Goal: Transaction & Acquisition: Purchase product/service

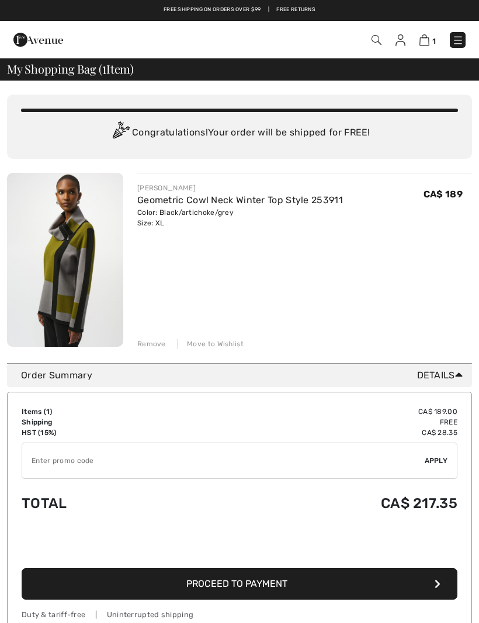
click at [148, 351] on div "You are only CA$ 0.00 away from FREE SHIPPING! Continue Shopping > Congratulati…" at bounding box center [239, 222] width 465 height 283
click at [149, 350] on div "You are only CA$ 0.00 away from FREE SHIPPING! Continue Shopping > Congratulati…" at bounding box center [239, 222] width 465 height 283
click at [157, 348] on div "Remove" at bounding box center [151, 344] width 29 height 11
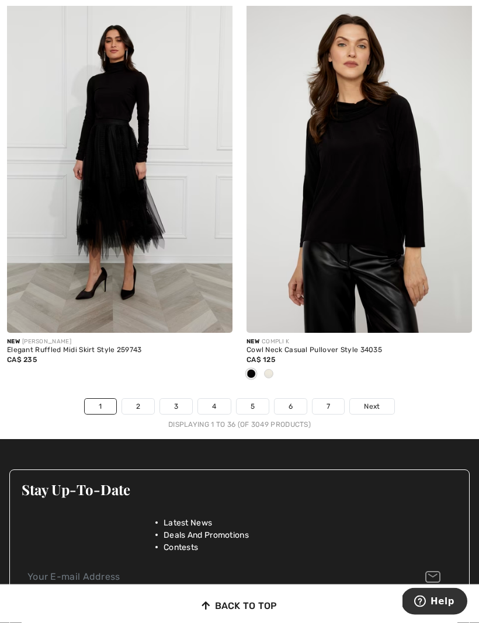
scroll to position [7058, 0]
click at [368, 401] on span "Next" at bounding box center [372, 406] width 16 height 11
click at [456, 458] on div "Stay Up-To-Date Latest News Deals And Promotions Contests Subscribe" at bounding box center [239, 557] width 460 height 199
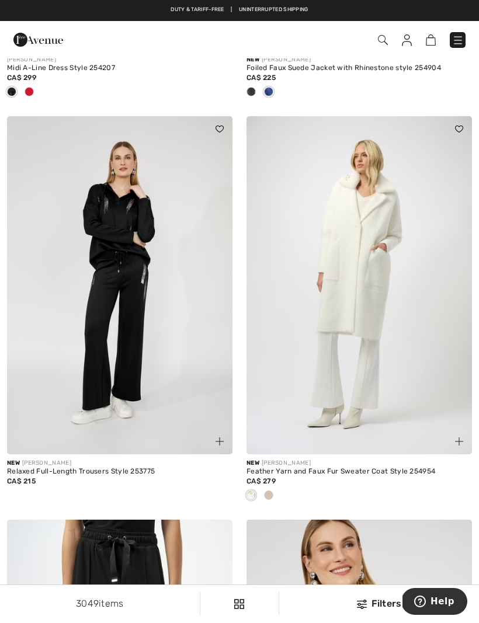
scroll to position [3218, 0]
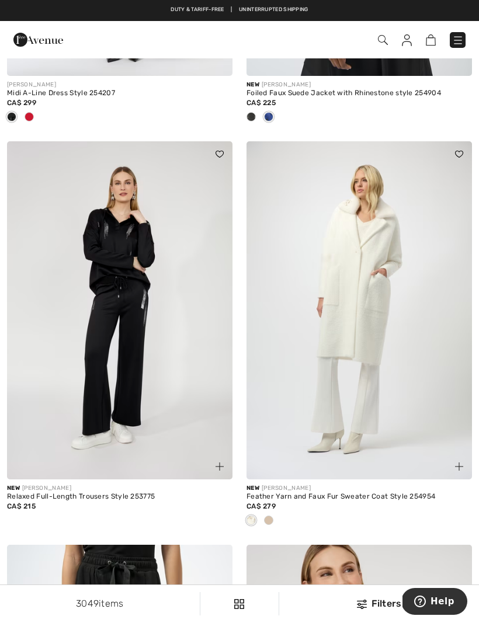
click at [459, 39] on img at bounding box center [458, 40] width 12 height 12
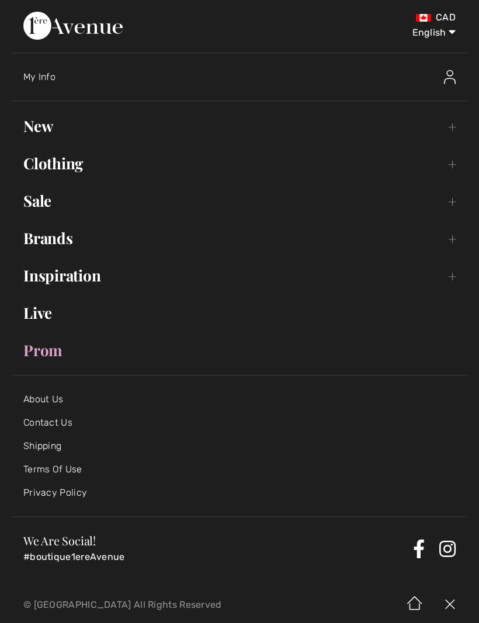
click at [43, 163] on link "Clothing Toggle submenu" at bounding box center [240, 164] width 456 height 26
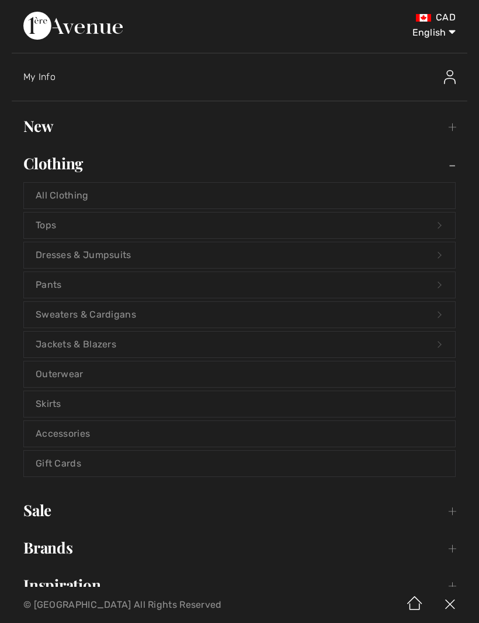
click at [63, 317] on link "Sweaters & Cardigans Open submenu" at bounding box center [239, 315] width 431 height 26
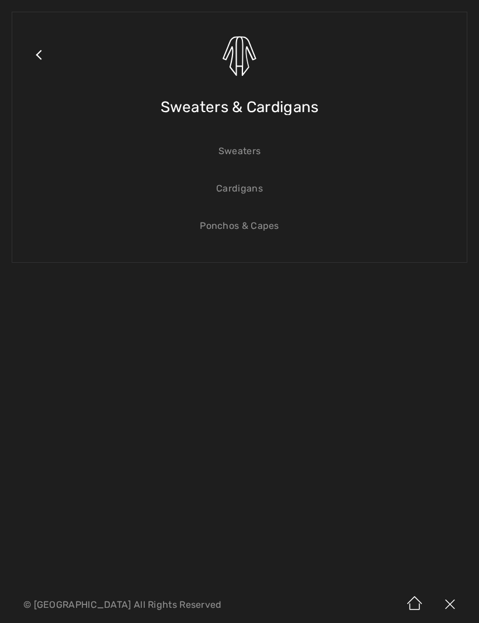
click at [237, 161] on link "Sweaters" at bounding box center [239, 151] width 431 height 26
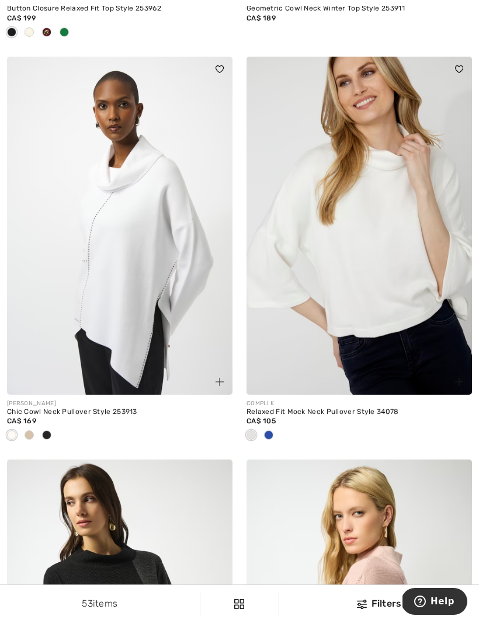
scroll to position [3698, 0]
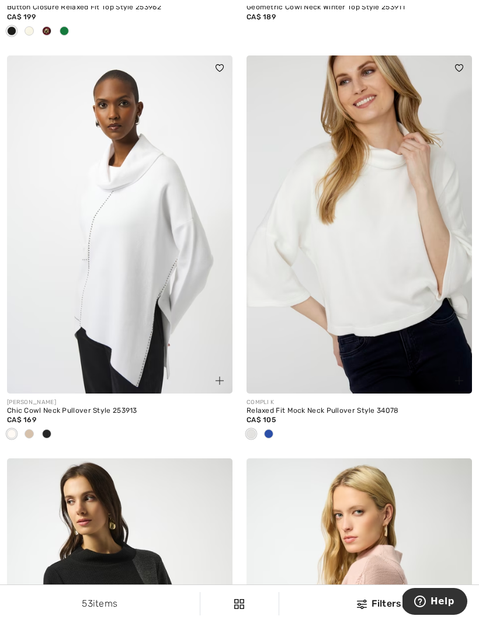
click at [120, 287] on img at bounding box center [120, 225] width 226 height 338
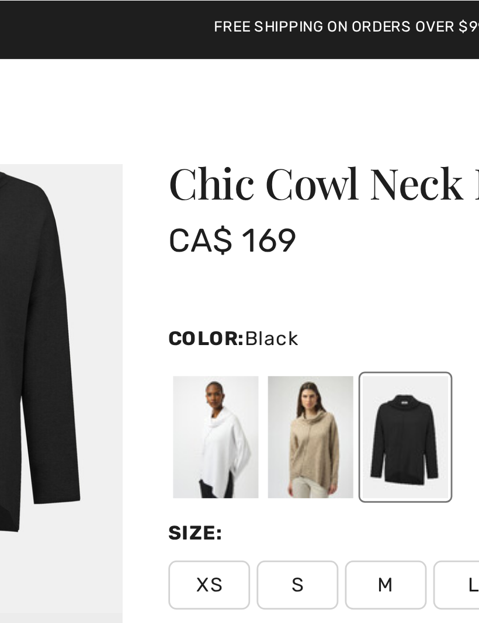
scroll to position [34, 0]
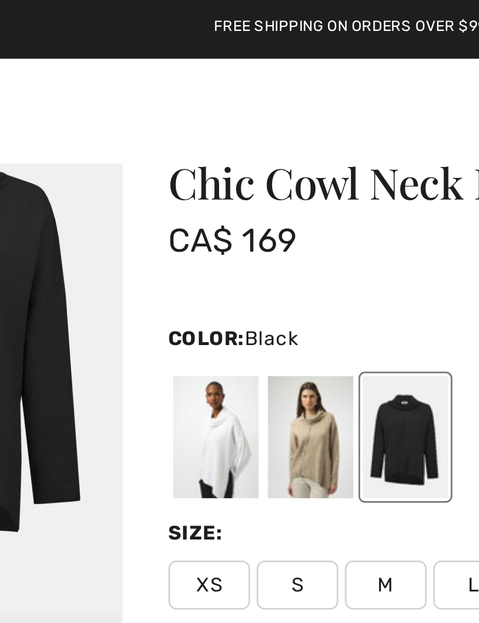
click at [183, 159] on div at bounding box center [198, 156] width 30 height 44
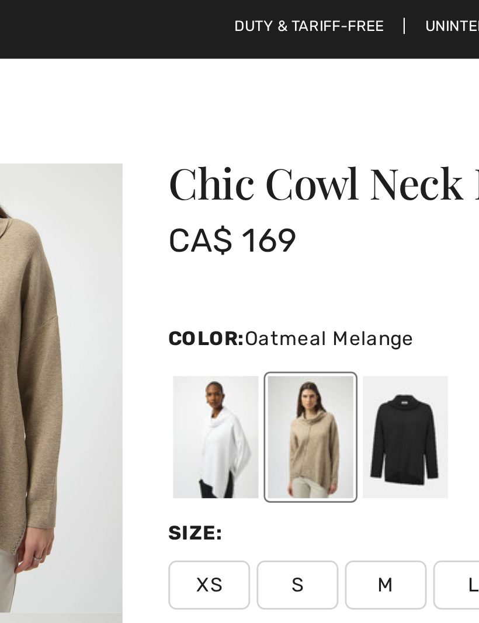
click at [183, 141] on div at bounding box center [198, 156] width 30 height 44
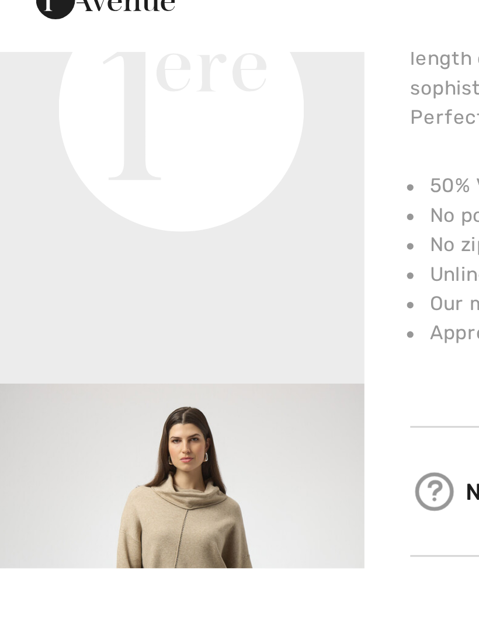
scroll to position [0, 0]
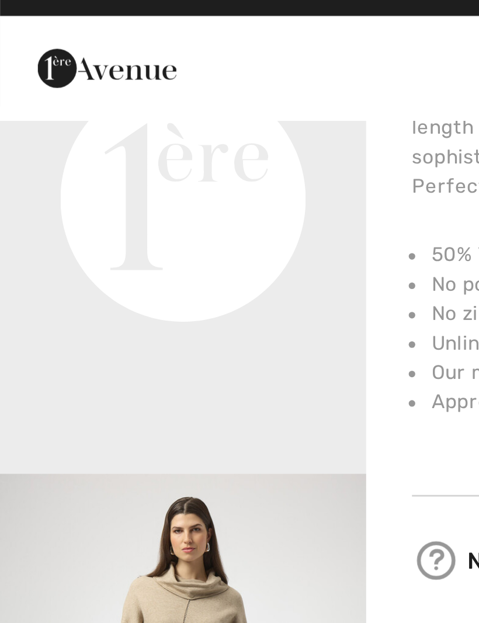
click at [95, 1] on div "Duty & tariff-free | Uninterrupted shipping Free shipping on orders over $99 | …" at bounding box center [239, 10] width 479 height 21
